Goal: Find specific page/section: Find specific page/section

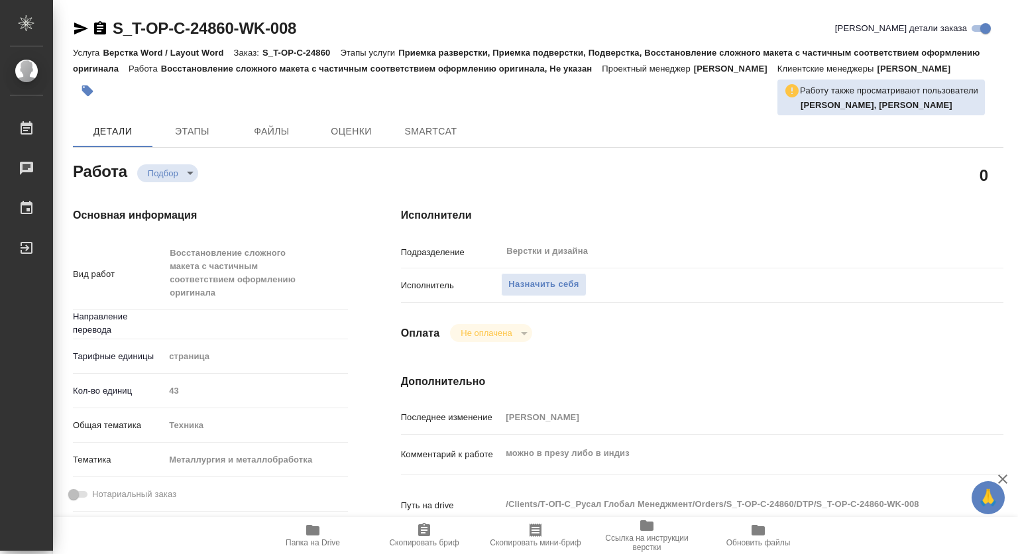
type textarea "x"
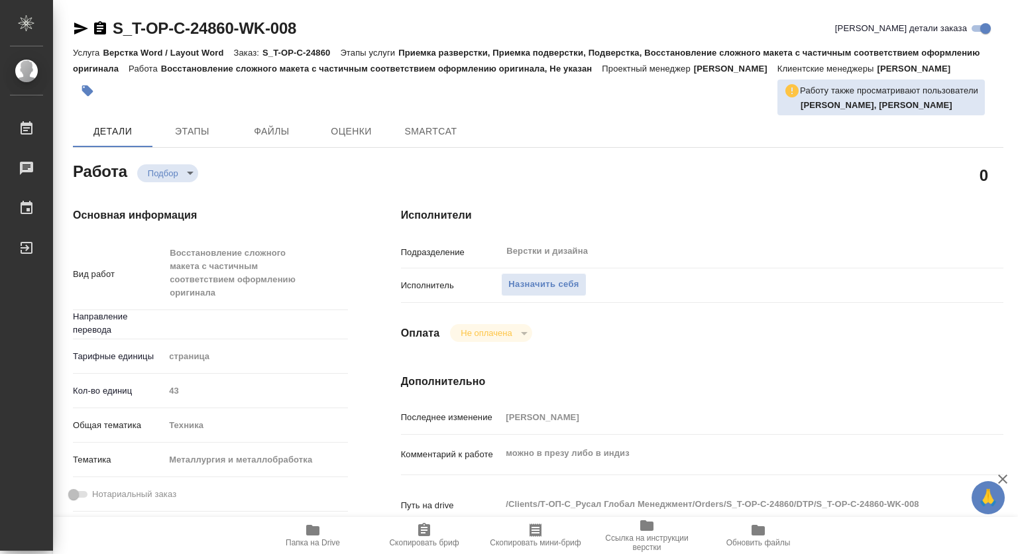
type textarea "x"
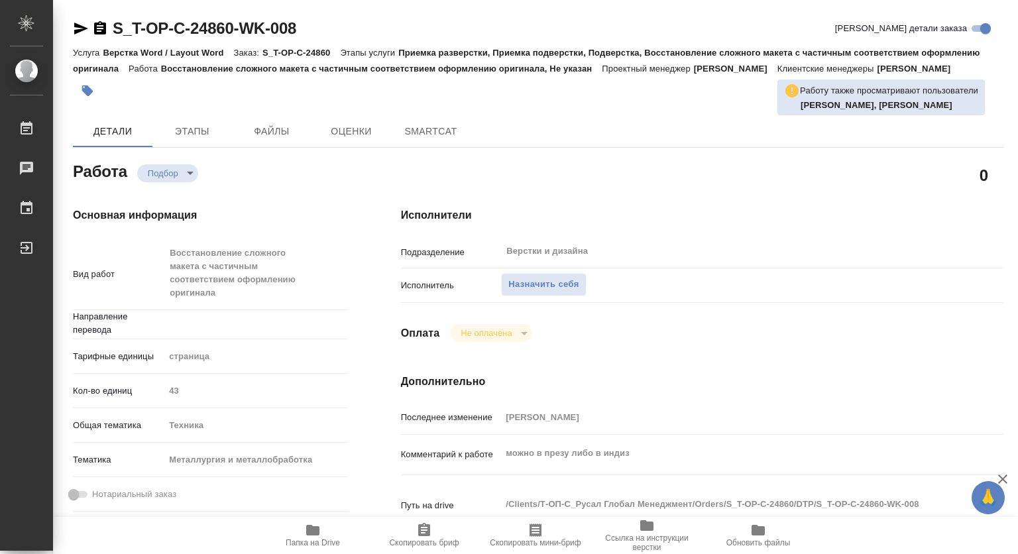
type textarea "x"
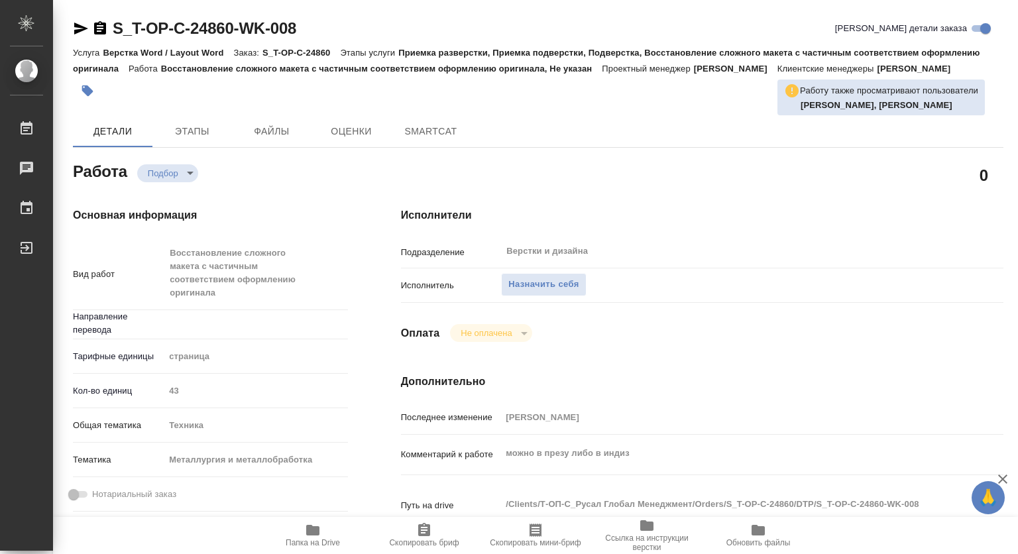
type textarea "x"
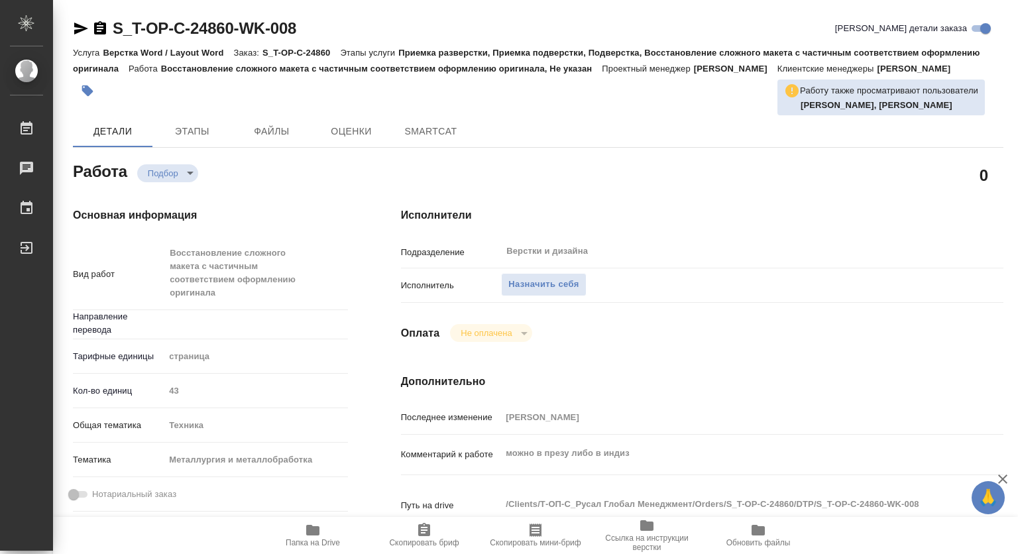
type textarea "x"
type input "Не указан"
type textarea "x"
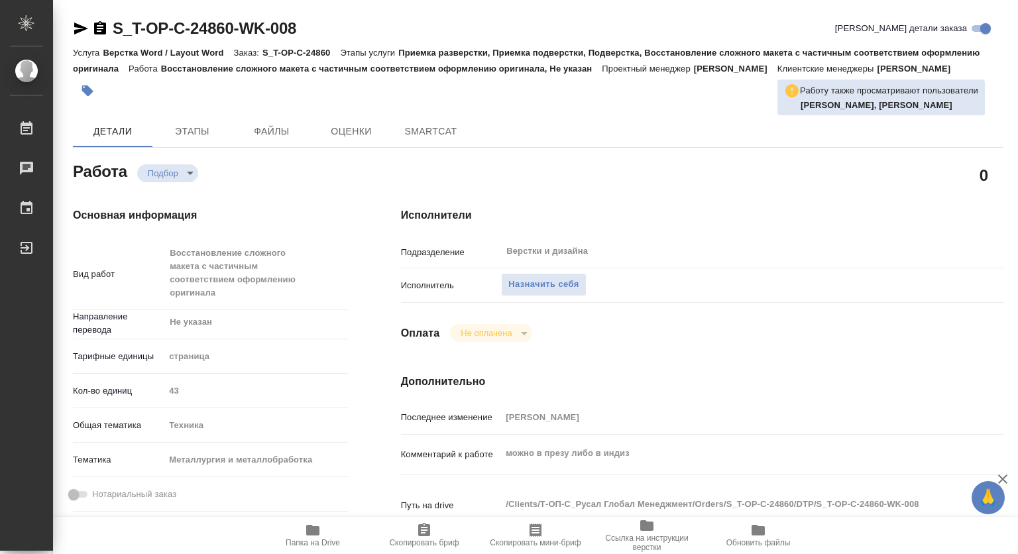
type textarea "x"
